Goal: Task Accomplishment & Management: Complete application form

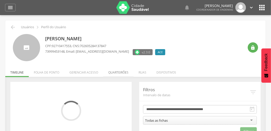
click at [119, 72] on li "Quarteirões" at bounding box center [118, 71] width 30 height 12
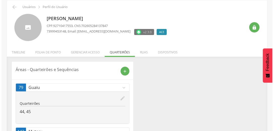
scroll to position [39, 0]
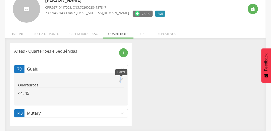
click at [120, 80] on icon "edit" at bounding box center [121, 80] width 6 height 6
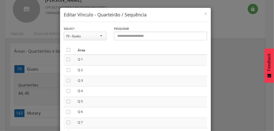
click at [65, 47] on th "" at bounding box center [70, 49] width 12 height 9
click at [67, 50] on icon "" at bounding box center [68, 49] width 5 height 5
click at [67, 50] on icon "" at bounding box center [68, 49] width 5 height 5
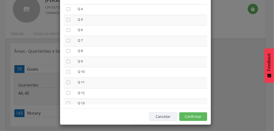
scroll to position [43, 0]
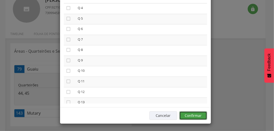
click at [197, 118] on button "Confirmar" at bounding box center [194, 116] width 28 height 9
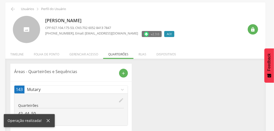
scroll to position [27, 0]
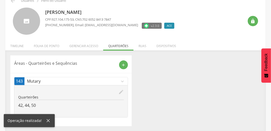
click at [122, 91] on icon "edit" at bounding box center [121, 92] width 6 height 6
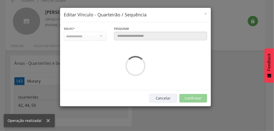
scroll to position [0, 0]
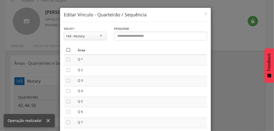
click at [67, 50] on icon "" at bounding box center [68, 49] width 5 height 5
click at [67, 50] on icon "" at bounding box center [68, 49] width 5 height 5
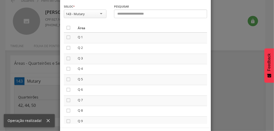
scroll to position [43, 0]
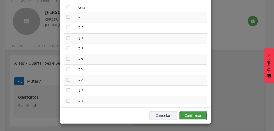
click at [203, 114] on button "Confirmar" at bounding box center [194, 116] width 28 height 9
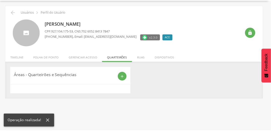
scroll to position [15, 0]
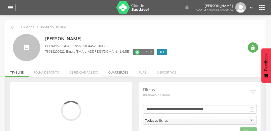
click at [119, 72] on li "Quarteirões" at bounding box center [118, 71] width 30 height 12
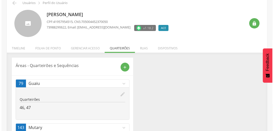
scroll to position [39, 0]
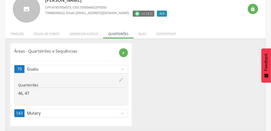
click at [121, 79] on icon "edit" at bounding box center [121, 80] width 6 height 6
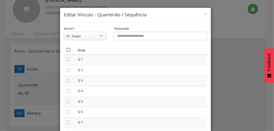
click at [66, 49] on icon "" at bounding box center [68, 49] width 5 height 5
click at [66, 49] on icon "" at bounding box center [68, 49] width 5 height 5
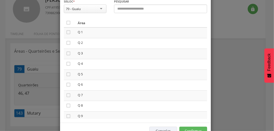
scroll to position [43, 0]
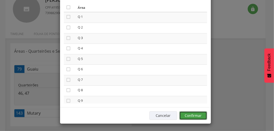
click at [202, 117] on button "Confirmar" at bounding box center [194, 116] width 28 height 9
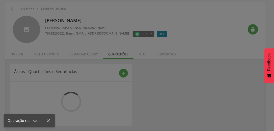
scroll to position [27, 0]
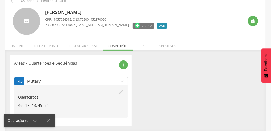
click at [121, 92] on icon "edit" at bounding box center [121, 92] width 6 height 6
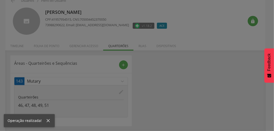
scroll to position [0, 0]
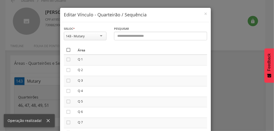
click at [67, 50] on icon "" at bounding box center [68, 49] width 5 height 5
click at [67, 50] on icon "" at bounding box center [68, 49] width 5 height 5
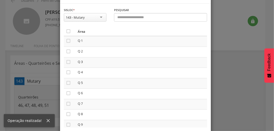
scroll to position [43, 0]
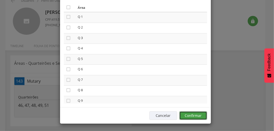
click at [204, 114] on button "Confirmar" at bounding box center [194, 116] width 28 height 9
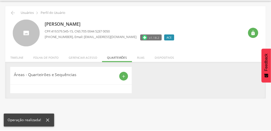
scroll to position [15, 0]
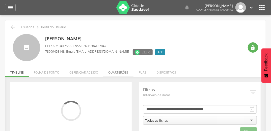
click at [119, 71] on li "Quarteirões" at bounding box center [118, 71] width 30 height 12
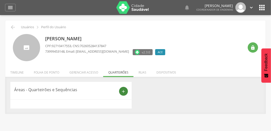
click at [123, 90] on icon "add" at bounding box center [123, 91] width 5 height 5
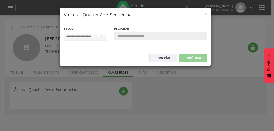
click at [87, 35] on input "select-one" at bounding box center [82, 36] width 32 height 5
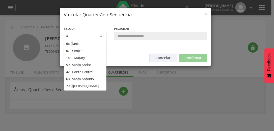
scroll to position [13, 0]
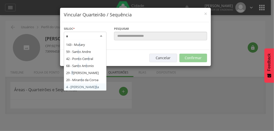
type input "**"
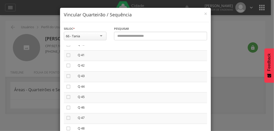
scroll to position [404, 0]
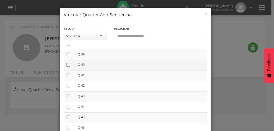
click at [66, 64] on icon "" at bounding box center [68, 64] width 5 height 5
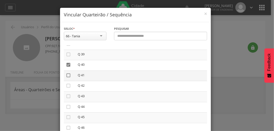
click at [66, 77] on icon "" at bounding box center [68, 75] width 5 height 5
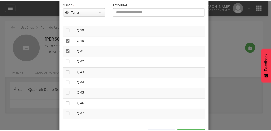
scroll to position [43, 0]
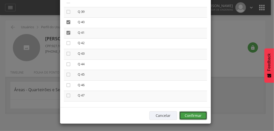
click at [199, 114] on button "Confirmar" at bounding box center [194, 116] width 28 height 9
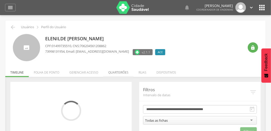
click at [119, 71] on li "Quarteirões" at bounding box center [118, 71] width 30 height 12
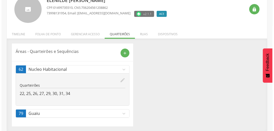
scroll to position [39, 0]
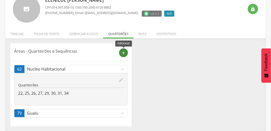
click at [123, 53] on icon "add" at bounding box center [123, 53] width 5 height 5
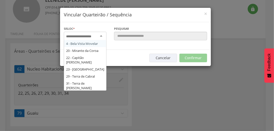
click at [91, 35] on input "select-one" at bounding box center [82, 36] width 32 height 5
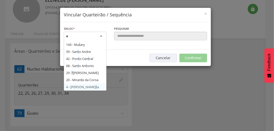
type input "**"
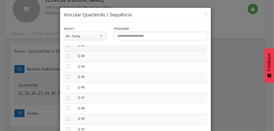
scroll to position [424, 0]
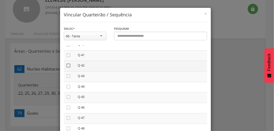
click at [66, 68] on icon "" at bounding box center [68, 65] width 5 height 5
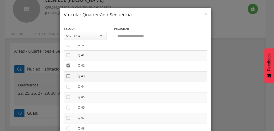
click at [66, 78] on icon "" at bounding box center [68, 76] width 5 height 5
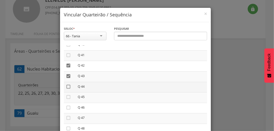
click at [66, 89] on icon "" at bounding box center [68, 86] width 5 height 5
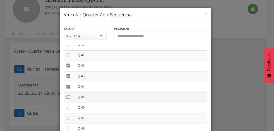
click at [67, 98] on icon "" at bounding box center [68, 97] width 5 height 5
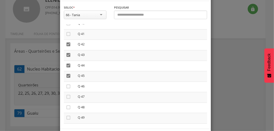
scroll to position [43, 0]
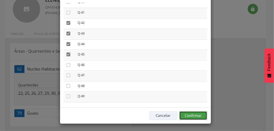
click at [200, 117] on button "Confirmar" at bounding box center [194, 116] width 28 height 9
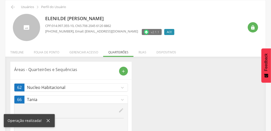
scroll to position [0, 0]
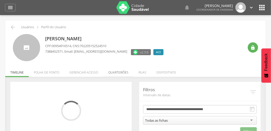
click at [116, 72] on li "Quarteirões" at bounding box center [118, 71] width 30 height 12
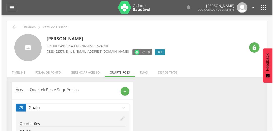
scroll to position [39, 0]
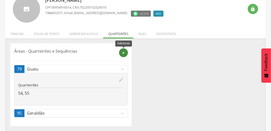
click at [123, 51] on icon "add" at bounding box center [123, 53] width 5 height 5
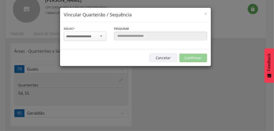
click at [84, 34] on input "select-one" at bounding box center [82, 36] width 32 height 5
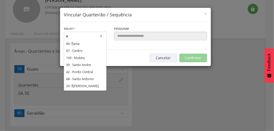
scroll to position [13, 0]
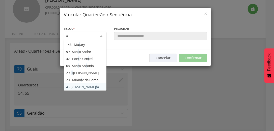
type input "**"
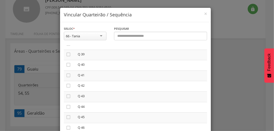
scroll to position [444, 0]
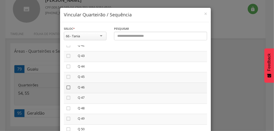
click at [67, 89] on icon "" at bounding box center [68, 87] width 5 height 5
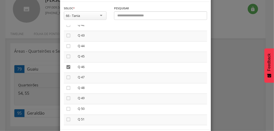
scroll to position [43, 0]
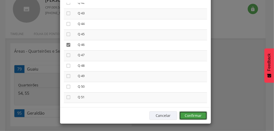
click at [198, 113] on button "Confirmar" at bounding box center [194, 116] width 28 height 9
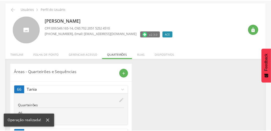
scroll to position [39, 0]
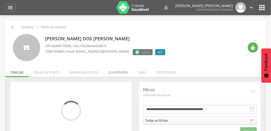
click at [115, 71] on li "Quarteirões" at bounding box center [118, 71] width 30 height 12
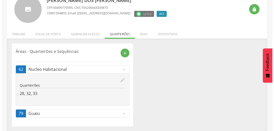
scroll to position [39, 0]
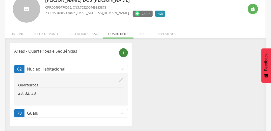
click at [126, 53] on icon "add" at bounding box center [123, 53] width 5 height 5
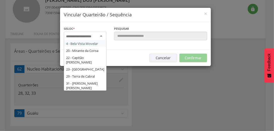
click at [89, 36] on input "select-one" at bounding box center [82, 36] width 32 height 5
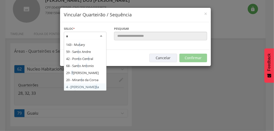
type input "**"
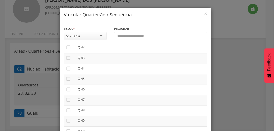
scroll to position [485, 0]
click at [67, 60] on icon "" at bounding box center [68, 57] width 5 height 5
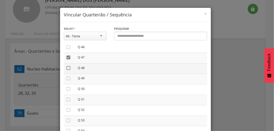
click at [67, 70] on icon "" at bounding box center [68, 68] width 5 height 5
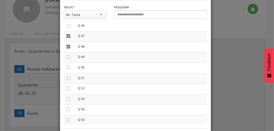
scroll to position [43, 0]
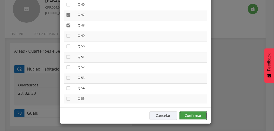
click at [204, 116] on button "Confirmar" at bounding box center [194, 116] width 28 height 9
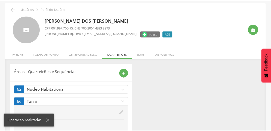
scroll to position [39, 0]
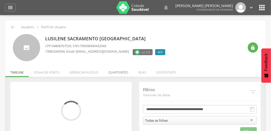
click at [118, 71] on li "Quarteirões" at bounding box center [118, 71] width 30 height 12
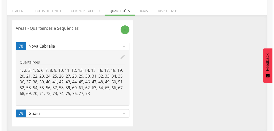
scroll to position [62, 0]
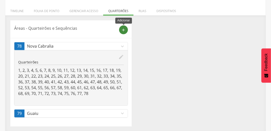
click at [124, 31] on icon "add" at bounding box center [123, 30] width 5 height 5
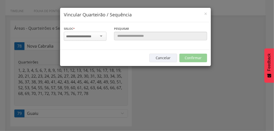
click at [80, 35] on input "select-one" at bounding box center [82, 36] width 32 height 5
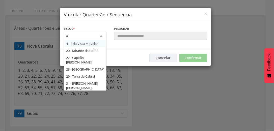
scroll to position [13, 0]
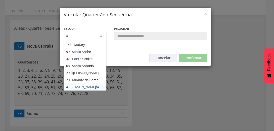
type input "**"
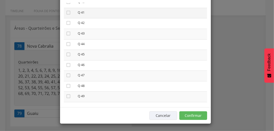
scroll to position [444, 0]
click at [67, 78] on icon "" at bounding box center [68, 76] width 5 height 5
click at [200, 115] on button "Confirmar" at bounding box center [194, 116] width 28 height 9
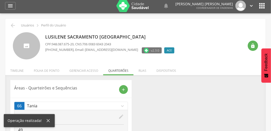
scroll to position [0, 0]
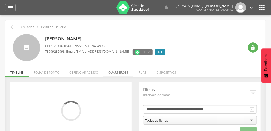
click at [119, 72] on li "Quarteirões" at bounding box center [118, 71] width 30 height 12
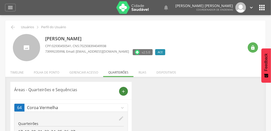
click at [124, 90] on icon "add" at bounding box center [123, 91] width 5 height 5
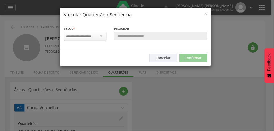
click at [91, 39] on div at bounding box center [85, 36] width 43 height 9
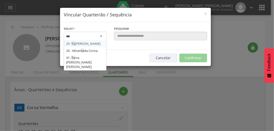
type input "****"
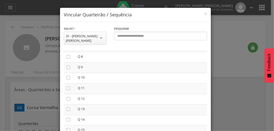
scroll to position [61, 0]
click at [67, 64] on icon "" at bounding box center [68, 66] width 5 height 5
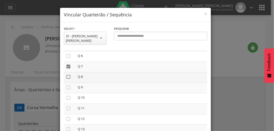
click at [67, 75] on icon "" at bounding box center [68, 77] width 5 height 5
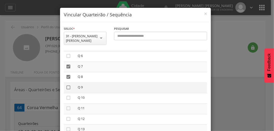
click at [67, 85] on icon "" at bounding box center [68, 87] width 5 height 5
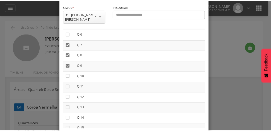
scroll to position [43, 0]
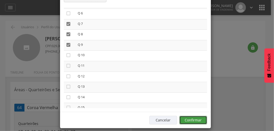
click at [203, 116] on button "Confirmar" at bounding box center [194, 120] width 28 height 9
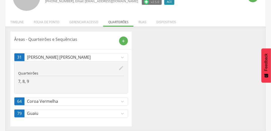
scroll to position [0, 0]
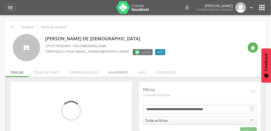
click at [120, 73] on li "Quarteirões" at bounding box center [118, 71] width 30 height 12
click at [123, 72] on li "Quarteirões" at bounding box center [118, 71] width 30 height 12
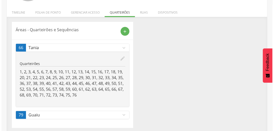
scroll to position [62, 0]
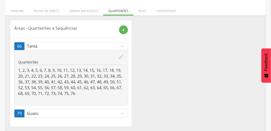
click at [121, 58] on icon "edit" at bounding box center [121, 57] width 6 height 6
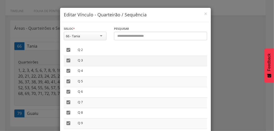
scroll to position [0, 0]
click at [67, 59] on icon "" at bounding box center [68, 59] width 5 height 5
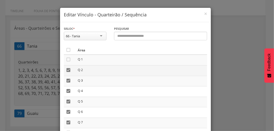
drag, startPoint x: 65, startPoint y: 69, endPoint x: 66, endPoint y: 74, distance: 5.2
click at [66, 69] on icon "" at bounding box center [68, 70] width 5 height 5
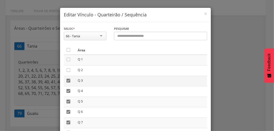
click at [68, 80] on icon "" at bounding box center [68, 80] width 5 height 5
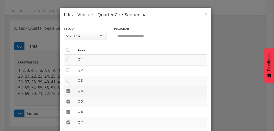
click at [66, 91] on icon "" at bounding box center [68, 91] width 5 height 5
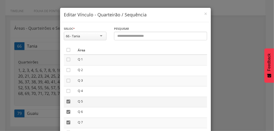
click at [67, 101] on icon "" at bounding box center [68, 101] width 5 height 5
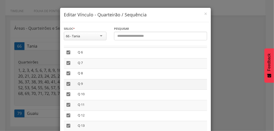
scroll to position [61, 0]
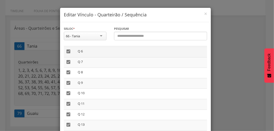
click at [67, 52] on icon "" at bounding box center [68, 51] width 5 height 5
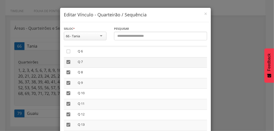
click at [66, 63] on icon "" at bounding box center [68, 62] width 5 height 5
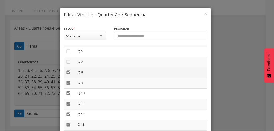
click at [66, 71] on icon "" at bounding box center [68, 72] width 5 height 5
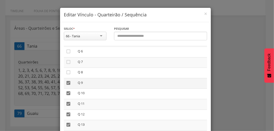
click at [66, 83] on icon "" at bounding box center [68, 83] width 5 height 5
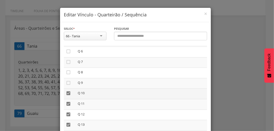
click at [66, 94] on icon "" at bounding box center [68, 93] width 5 height 5
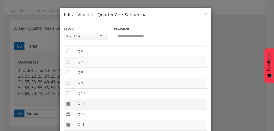
click at [67, 104] on icon "" at bounding box center [68, 104] width 5 height 5
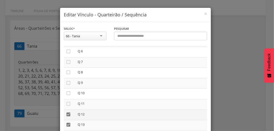
click at [66, 114] on icon "" at bounding box center [68, 114] width 5 height 5
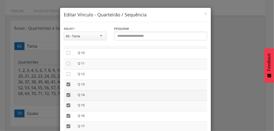
scroll to position [121, 0]
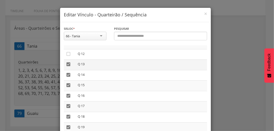
click at [66, 66] on icon "" at bounding box center [68, 64] width 5 height 5
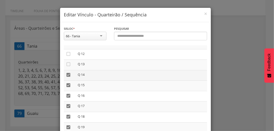
click at [68, 75] on icon "" at bounding box center [68, 74] width 5 height 5
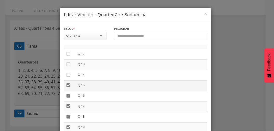
click at [67, 85] on icon "" at bounding box center [68, 85] width 5 height 5
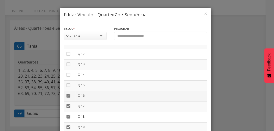
click at [66, 97] on icon "" at bounding box center [68, 95] width 5 height 5
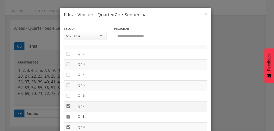
click at [68, 105] on icon "" at bounding box center [68, 106] width 5 height 5
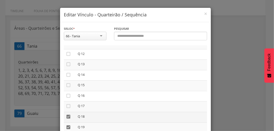
click at [67, 117] on icon "" at bounding box center [68, 116] width 5 height 5
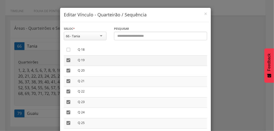
scroll to position [182, 0]
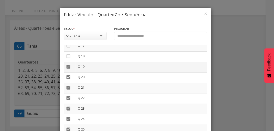
click at [67, 68] on icon "" at bounding box center [68, 66] width 5 height 5
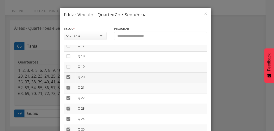
click at [66, 76] on icon "" at bounding box center [68, 77] width 5 height 5
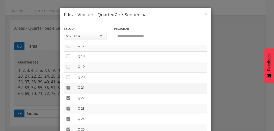
click at [68, 88] on icon "" at bounding box center [68, 87] width 5 height 5
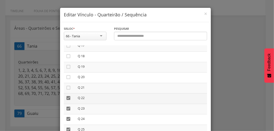
click at [67, 98] on icon "" at bounding box center [68, 98] width 5 height 5
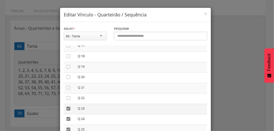
drag, startPoint x: 68, startPoint y: 111, endPoint x: 69, endPoint y: 107, distance: 4.4
click at [69, 109] on icon "" at bounding box center [68, 108] width 5 height 5
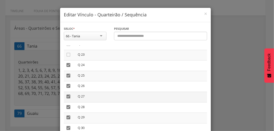
scroll to position [242, 0]
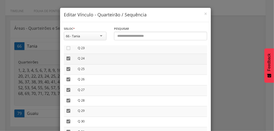
click at [66, 59] on icon "" at bounding box center [68, 58] width 5 height 5
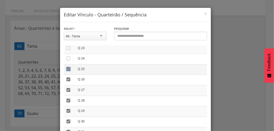
click at [67, 68] on icon "" at bounding box center [68, 69] width 5 height 5
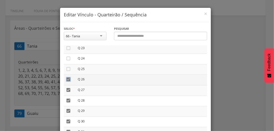
click at [67, 79] on icon "" at bounding box center [68, 79] width 5 height 5
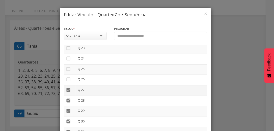
click at [66, 91] on icon "" at bounding box center [68, 90] width 5 height 5
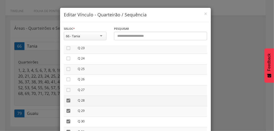
click at [66, 101] on icon "" at bounding box center [68, 100] width 5 height 5
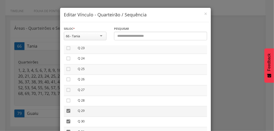
click at [66, 110] on icon "" at bounding box center [68, 111] width 5 height 5
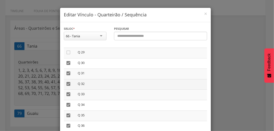
scroll to position [303, 0]
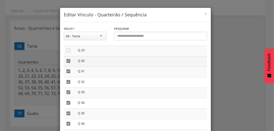
click at [67, 61] on icon "" at bounding box center [68, 61] width 5 height 5
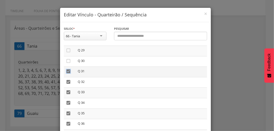
click at [67, 72] on icon "" at bounding box center [68, 71] width 5 height 5
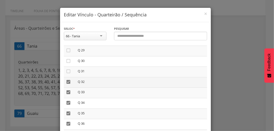
click at [66, 84] on icon "" at bounding box center [68, 82] width 5 height 5
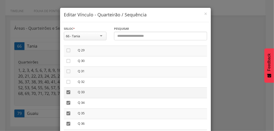
click at [67, 93] on icon "" at bounding box center [68, 92] width 5 height 5
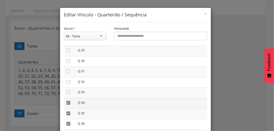
click at [67, 104] on icon "" at bounding box center [68, 103] width 5 height 5
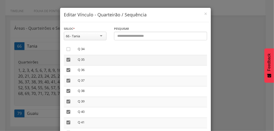
scroll to position [364, 0]
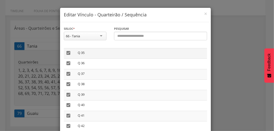
click at [67, 53] on icon "" at bounding box center [68, 53] width 5 height 5
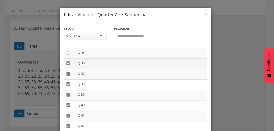
click at [68, 65] on icon "" at bounding box center [68, 63] width 5 height 5
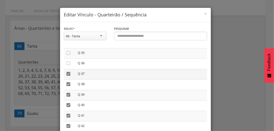
click at [66, 75] on icon "" at bounding box center [68, 73] width 5 height 5
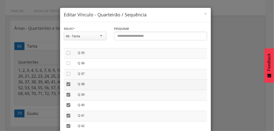
click at [66, 84] on icon "" at bounding box center [68, 84] width 5 height 5
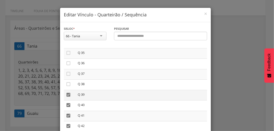
click at [68, 96] on icon "" at bounding box center [68, 94] width 5 height 5
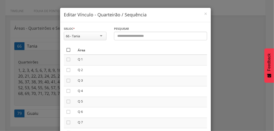
click at [66, 51] on icon "" at bounding box center [68, 49] width 5 height 5
click at [66, 51] on icon "" at bounding box center [68, 49] width 5 height 5
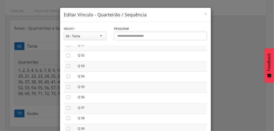
scroll to position [546, 0]
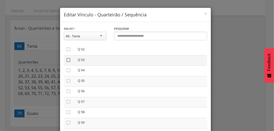
click at [66, 62] on icon "" at bounding box center [68, 60] width 5 height 5
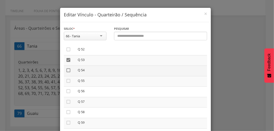
click at [67, 72] on icon "" at bounding box center [68, 70] width 5 height 5
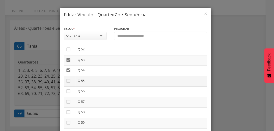
drag, startPoint x: 67, startPoint y: 82, endPoint x: 66, endPoint y: 88, distance: 5.9
click at [68, 82] on icon "" at bounding box center [68, 81] width 5 height 5
drag, startPoint x: 66, startPoint y: 83, endPoint x: 66, endPoint y: 80, distance: 3.1
click at [66, 82] on icon "" at bounding box center [68, 81] width 5 height 5
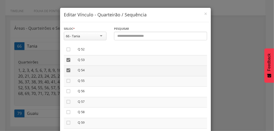
click at [66, 73] on icon "" at bounding box center [68, 70] width 5 height 5
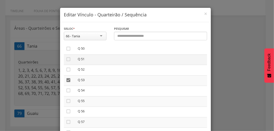
scroll to position [505, 0]
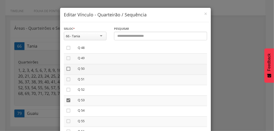
click at [66, 69] on icon "" at bounding box center [68, 68] width 5 height 5
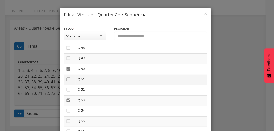
click at [67, 82] on icon "" at bounding box center [68, 79] width 5 height 5
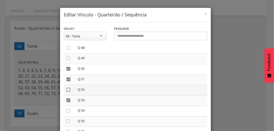
click at [67, 91] on icon "" at bounding box center [68, 89] width 5 height 5
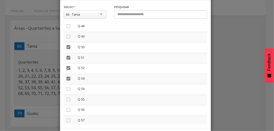
scroll to position [43, 0]
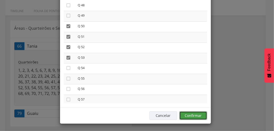
click at [200, 114] on button "Confirmar" at bounding box center [194, 116] width 28 height 9
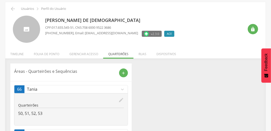
scroll to position [0, 0]
